Goal: Navigation & Orientation: Find specific page/section

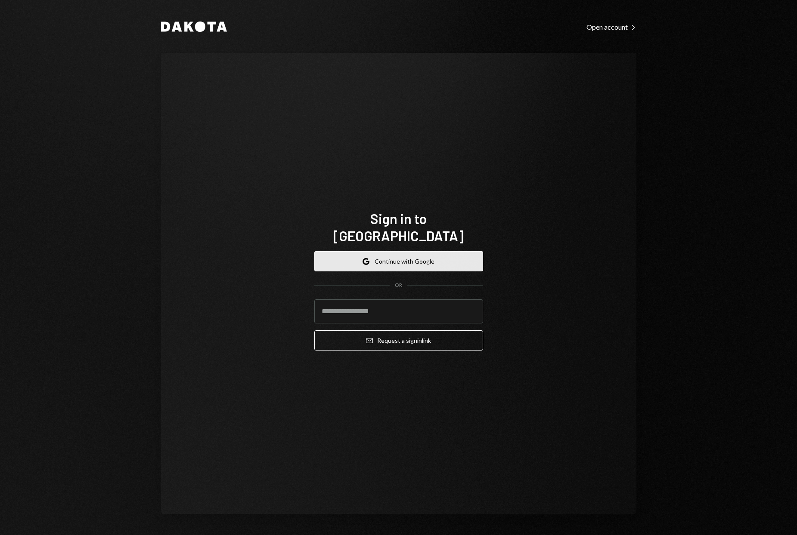
click at [384, 253] on button "Google Continue with Google" at bounding box center [398, 261] width 169 height 20
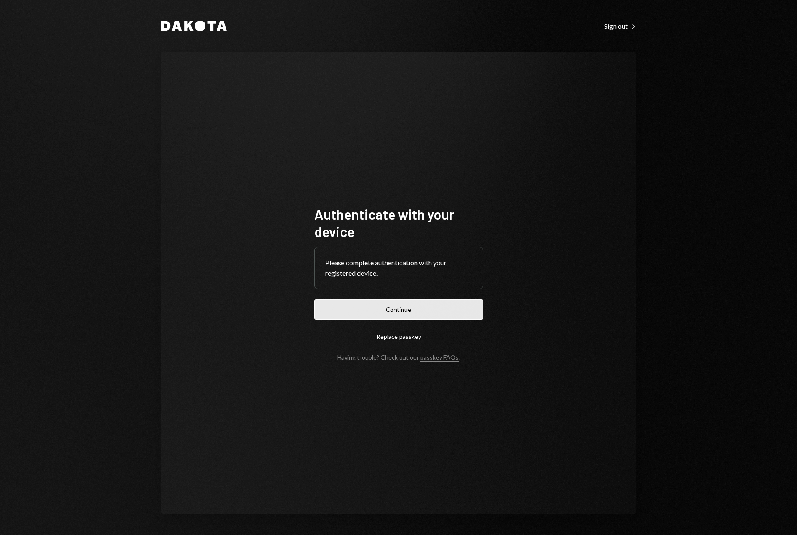
click at [370, 312] on button "Continue" at bounding box center [398, 310] width 169 height 20
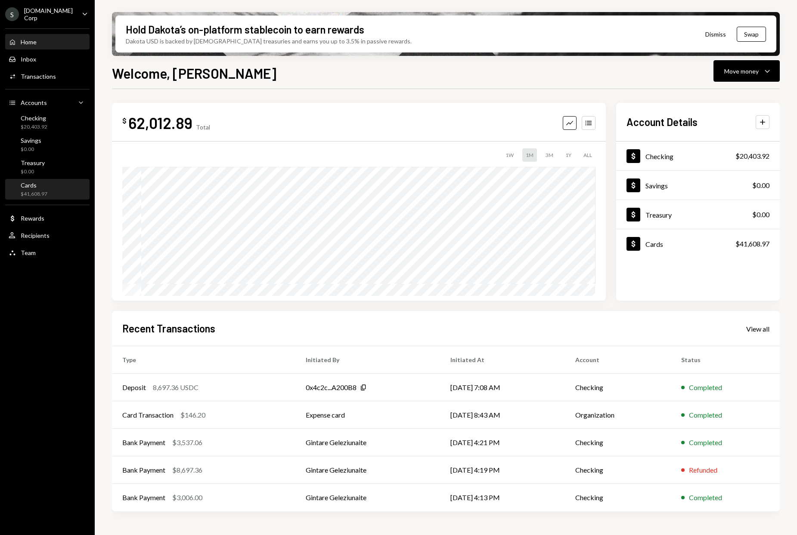
click at [52, 185] on div "Cards $41,608.97" at bounding box center [47, 190] width 77 height 16
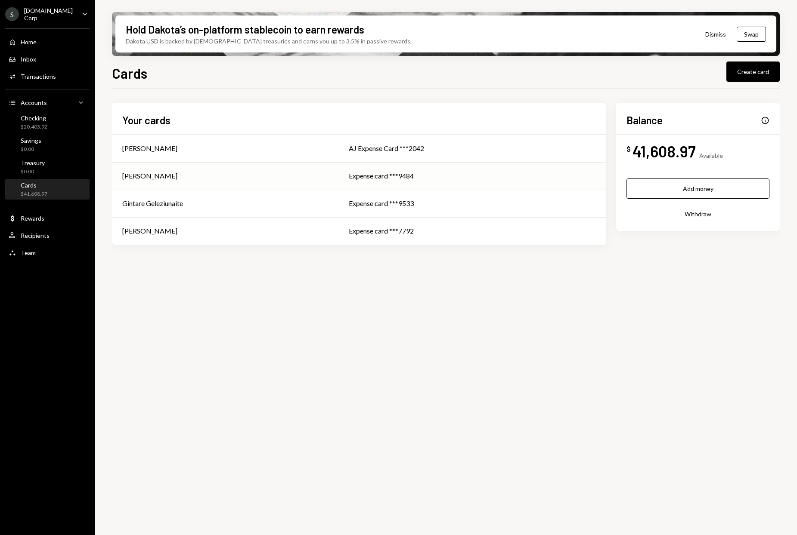
click at [244, 179] on div "[PERSON_NAME]" at bounding box center [225, 176] width 206 height 10
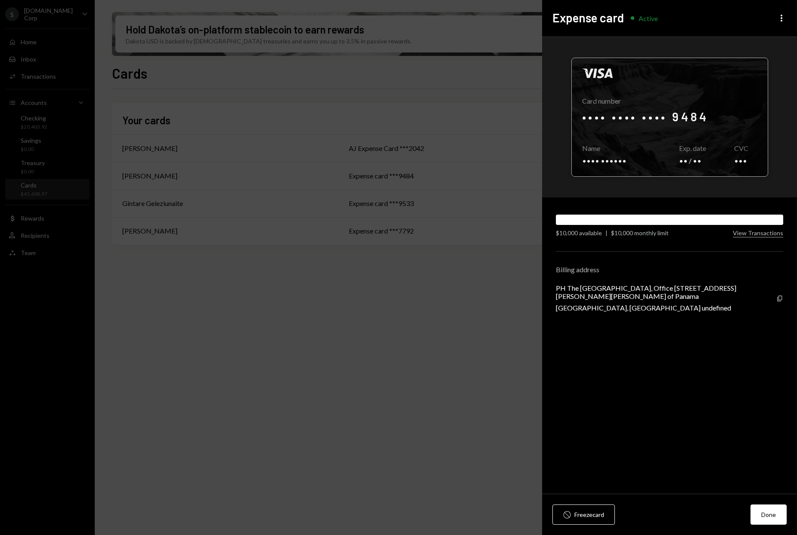
click at [682, 144] on div at bounding box center [670, 117] width 196 height 118
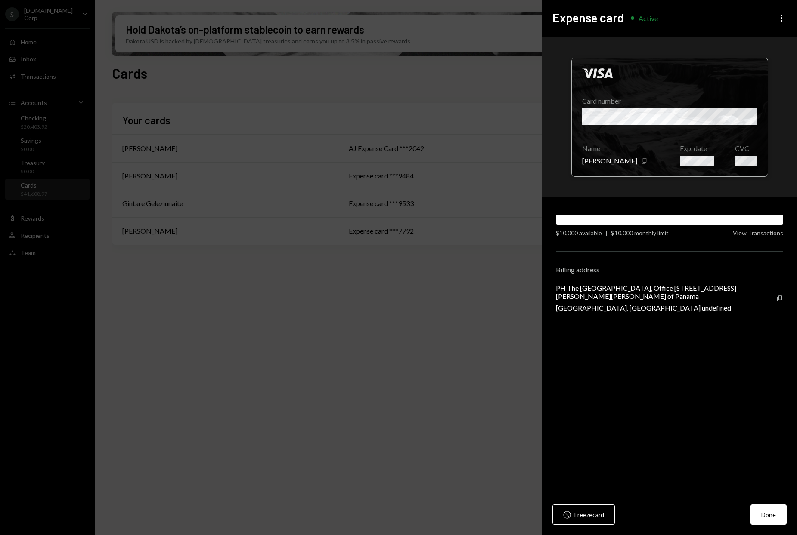
click at [692, 161] on div at bounding box center [670, 117] width 196 height 118
click at [678, 152] on div at bounding box center [670, 117] width 196 height 118
